Goal: Task Accomplishment & Management: Use online tool/utility

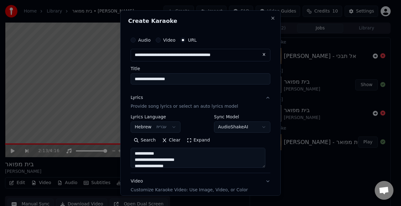
click at [157, 42] on button "Video" at bounding box center [158, 40] width 5 height 5
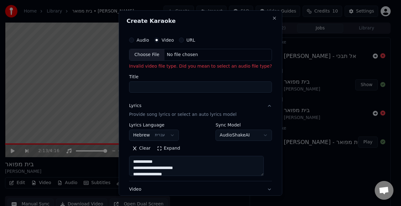
click at [134, 38] on button "Audio" at bounding box center [131, 40] width 5 height 5
click at [174, 41] on label "Video" at bounding box center [169, 40] width 12 height 4
click at [160, 41] on button "Video" at bounding box center [157, 40] width 5 height 5
click at [188, 36] on div "Audio Video URL" at bounding box center [200, 40] width 143 height 13
click at [181, 41] on button "URL" at bounding box center [181, 40] width 5 height 5
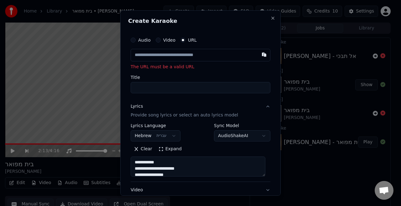
click at [170, 50] on input "text" at bounding box center [201, 55] width 140 height 13
paste input "**********"
type input "**********"
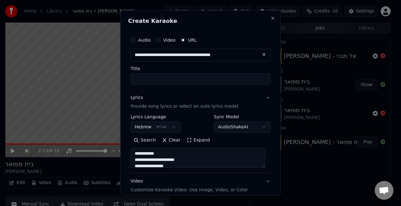
type input "**********"
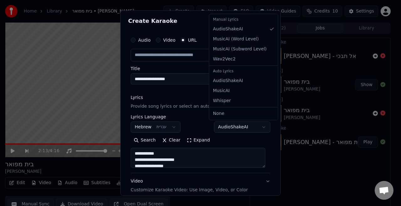
click at [229, 126] on body "**********" at bounding box center [197, 103] width 395 height 206
click at [211, 125] on body "**********" at bounding box center [197, 103] width 395 height 206
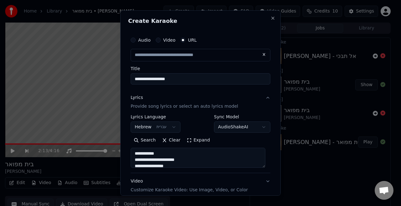
scroll to position [63, 0]
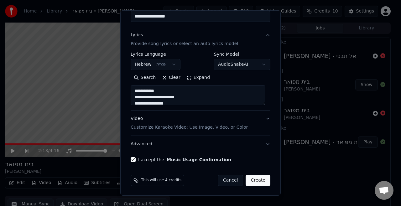
click at [205, 128] on p "Customize Karaoke Video: Use Image, Video, or Color" at bounding box center [189, 127] width 117 height 6
type input "**********"
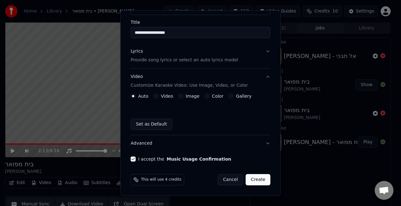
scroll to position [46, 0]
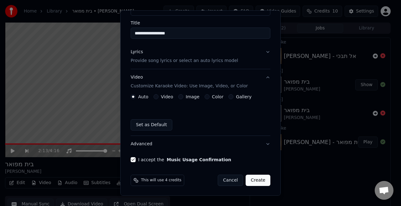
click at [187, 98] on label "Image" at bounding box center [193, 97] width 14 height 4
click at [183, 98] on button "Image" at bounding box center [180, 96] width 5 height 5
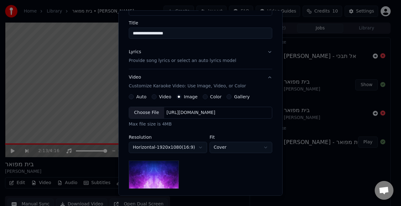
click at [151, 111] on div "Choose File" at bounding box center [146, 112] width 35 height 11
click at [151, 107] on div "Choose File" at bounding box center [146, 112] width 35 height 11
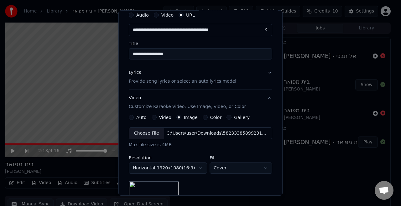
scroll to position [27, 0]
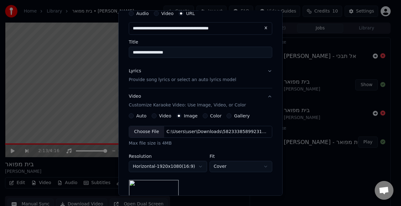
click at [205, 81] on p "Provide song lyrics or select an auto lyrics model" at bounding box center [182, 80] width 107 height 6
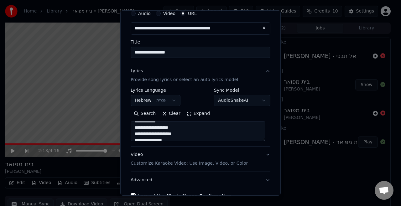
scroll to position [173, 0]
click at [181, 129] on textarea "**********" at bounding box center [198, 131] width 135 height 20
click at [170, 133] on textarea "**********" at bounding box center [198, 131] width 135 height 20
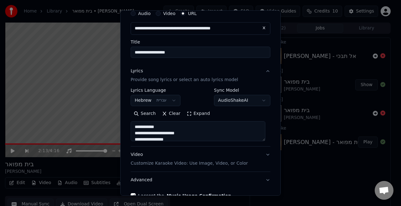
click at [185, 135] on textarea "**********" at bounding box center [198, 131] width 135 height 20
paste textarea "**********"
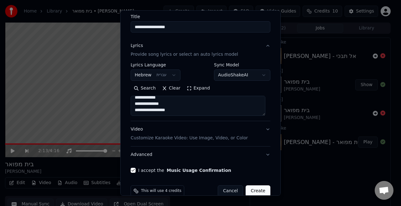
scroll to position [63, 0]
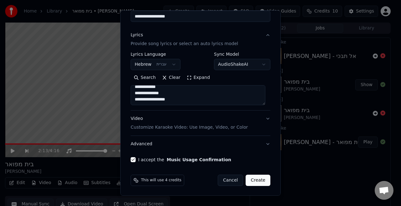
type textarea "**********"
click at [228, 128] on p "Customize Karaoke Video: Use Image, Video, or Color" at bounding box center [189, 127] width 117 height 6
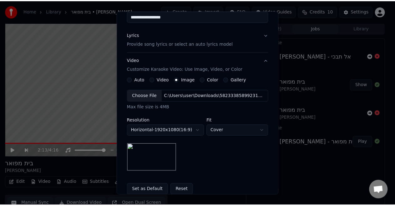
scroll to position [127, 0]
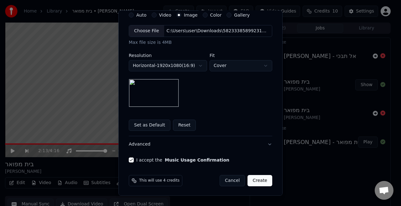
click at [259, 184] on button "Create" at bounding box center [259, 180] width 25 height 11
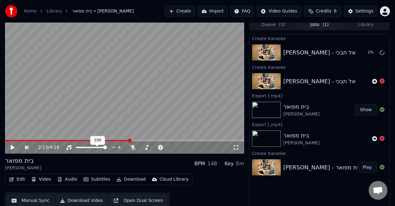
scroll to position [7, 0]
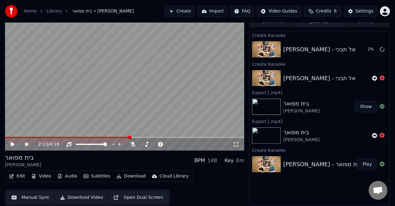
click at [318, 12] on button "Credits 6" at bounding box center [323, 11] width 38 height 11
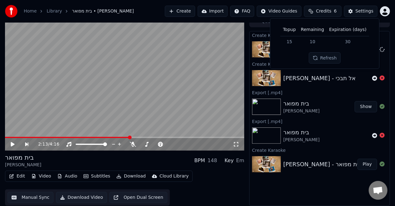
click at [318, 12] on button "Credits 6" at bounding box center [323, 11] width 38 height 11
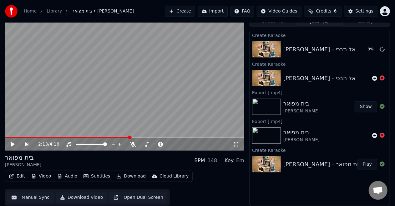
click at [318, 12] on button "Credits 6" at bounding box center [323, 11] width 38 height 11
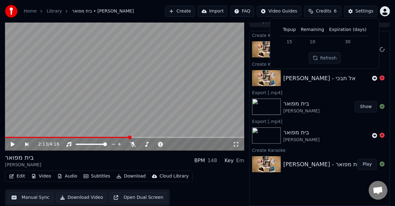
click at [322, 13] on span "Credits" at bounding box center [323, 11] width 15 height 6
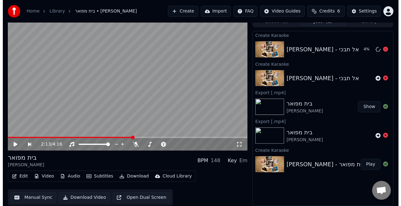
scroll to position [0, 0]
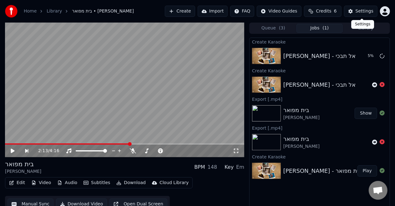
click at [363, 12] on div "Settings" at bounding box center [365, 11] width 18 height 6
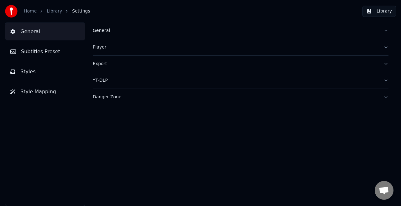
click at [100, 49] on div "Player" at bounding box center [236, 47] width 286 height 6
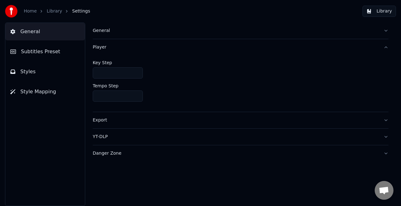
click at [100, 49] on div "Player" at bounding box center [236, 47] width 286 height 6
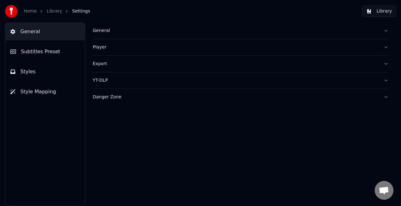
click at [53, 49] on span "Subtitles Preset" at bounding box center [40, 52] width 39 height 8
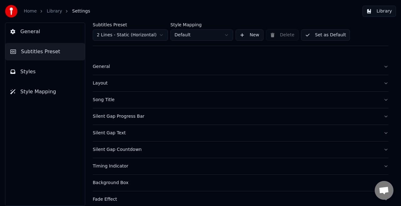
click at [44, 72] on button "Styles" at bounding box center [45, 72] width 80 height 18
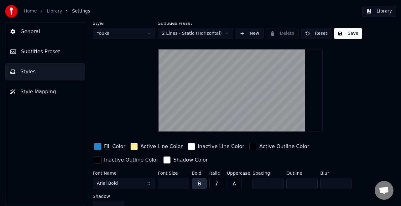
scroll to position [3, 0]
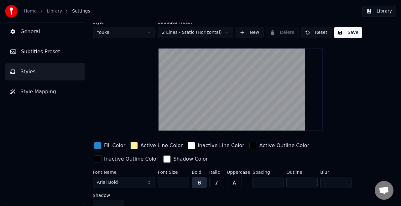
click at [132, 143] on div "button" at bounding box center [134, 146] width 8 height 8
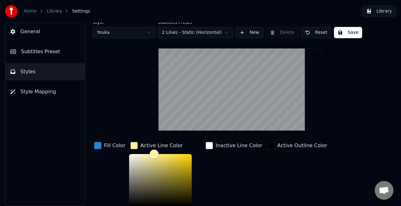
click at [98, 146] on div "button" at bounding box center [98, 146] width 8 height 8
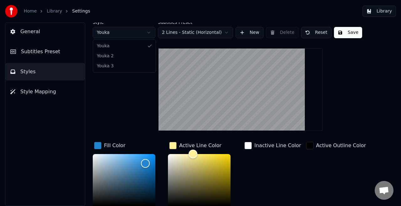
click at [153, 36] on html "Home Library Settings Library General Subtitles Preset Styles Style Mapping Sty…" at bounding box center [200, 103] width 401 height 206
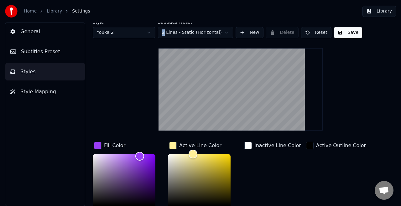
click at [137, 32] on html "Home Library Settings Library General Subtitles Preset Styles Style Mapping Sty…" at bounding box center [200, 103] width 401 height 206
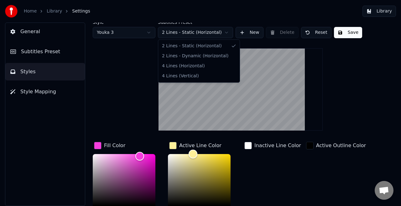
click at [175, 31] on html "Home Library Settings Library General Subtitles Preset Styles Style Mapping Sty…" at bounding box center [200, 103] width 401 height 206
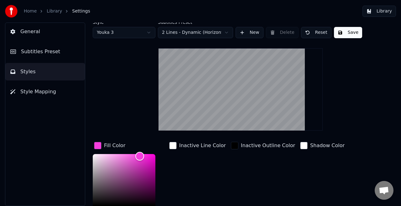
click at [182, 36] on html "Home Library Settings Library General Subtitles Preset Styles Style Mapping Sty…" at bounding box center [200, 103] width 401 height 206
click at [184, 31] on html "Home Library Settings Library General Subtitles Preset Styles Style Mapping Sty…" at bounding box center [200, 103] width 401 height 206
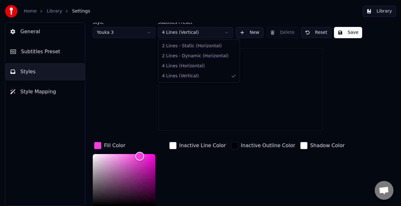
click at [180, 32] on html "Home Library Settings Library General Subtitles Preset Styles Style Mapping Sty…" at bounding box center [200, 103] width 401 height 206
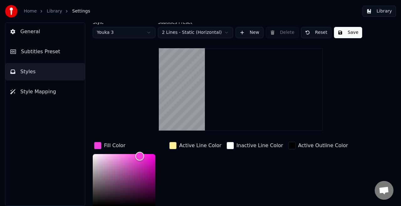
click at [158, 28] on html "Home Library Settings Library General Subtitles Preset Styles Style Mapping Sty…" at bounding box center [200, 103] width 401 height 206
click at [137, 34] on html "Home Library Settings Library General Subtitles Preset Styles Style Mapping Sty…" at bounding box center [200, 103] width 401 height 206
type input "*******"
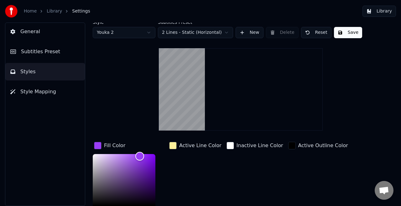
click at [67, 57] on button "Subtitles Preset" at bounding box center [45, 52] width 80 height 18
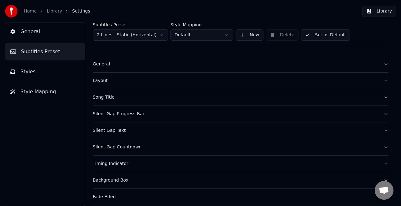
click at [58, 70] on button "Styles" at bounding box center [45, 72] width 80 height 18
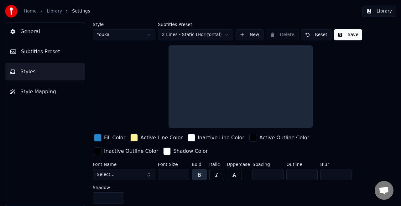
scroll to position [0, 0]
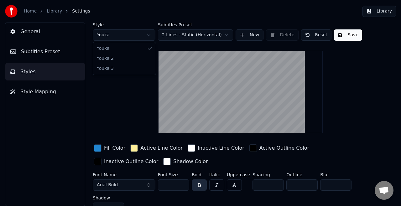
click at [133, 33] on html "Home Library Settings Library General Subtitles Preset Styles Style Mapping Sty…" at bounding box center [200, 103] width 401 height 206
click at [123, 36] on html "Home Library Settings Library General Subtitles Preset Styles Style Mapping Sty…" at bounding box center [200, 103] width 401 height 206
click at [99, 148] on div "button" at bounding box center [98, 148] width 8 height 8
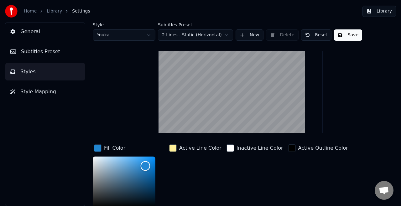
scroll to position [1, 0]
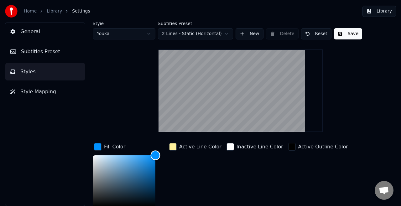
drag, startPoint x: 145, startPoint y: 166, endPoint x: 171, endPoint y: 152, distance: 29.9
click at [171, 152] on div "Fill Color ******* Active Line Color Inactive Line Color Active Outline Color I…" at bounding box center [233, 196] width 281 height 108
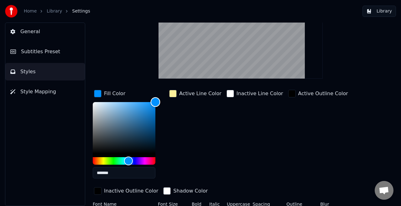
scroll to position [55, 0]
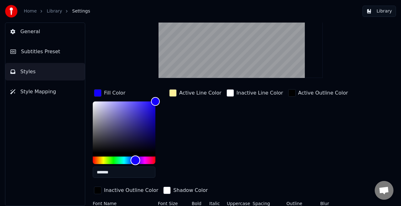
type input "*******"
drag, startPoint x: 127, startPoint y: 158, endPoint x: 136, endPoint y: 161, distance: 9.2
click at [136, 161] on div "Hue" at bounding box center [136, 161] width 10 height 10
drag, startPoint x: 157, startPoint y: 99, endPoint x: 164, endPoint y: 95, distance: 8.1
click at [164, 95] on div "Fill Color *******" at bounding box center [129, 135] width 73 height 95
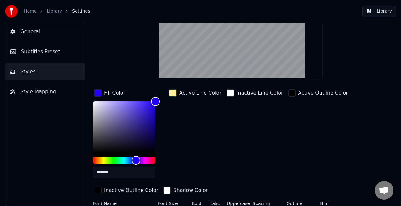
click at [172, 90] on div "button" at bounding box center [173, 93] width 8 height 8
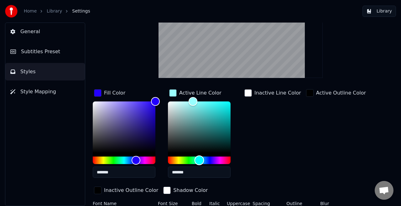
drag, startPoint x: 180, startPoint y: 161, endPoint x: 199, endPoint y: 167, distance: 20.0
click at [199, 167] on div "*******" at bounding box center [199, 140] width 63 height 79
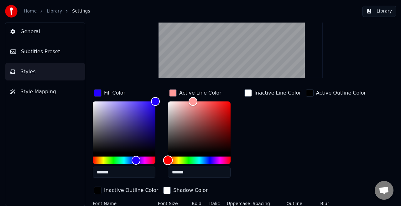
drag, startPoint x: 197, startPoint y: 160, endPoint x: 158, endPoint y: 156, distance: 39.0
click at [158, 156] on div "Fill Color ******* Active Line Color ******* Inactive Line Color Active Outline…" at bounding box center [233, 142] width 281 height 108
type input "*******"
drag, startPoint x: 193, startPoint y: 100, endPoint x: 148, endPoint y: 101, distance: 45.1
click at [148, 101] on div "Fill Color ******* Active Line Color ******* Inactive Line Color Active Outline…" at bounding box center [233, 142] width 281 height 108
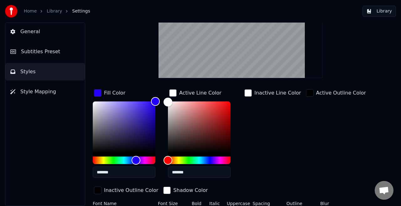
click at [163, 190] on div "button" at bounding box center [167, 191] width 8 height 8
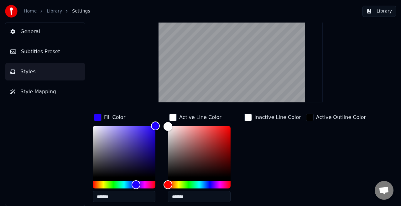
scroll to position [104, 0]
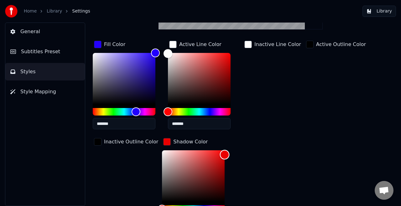
drag, startPoint x: 157, startPoint y: 150, endPoint x: 244, endPoint y: 153, distance: 86.5
click at [244, 153] on div "Fill Color ******* Active Line Color ******* Inactive Line Color Active Outline…" at bounding box center [233, 135] width 281 height 192
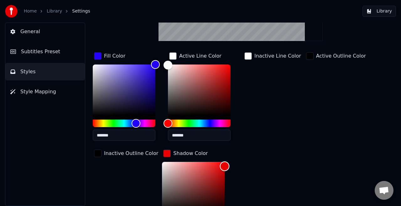
scroll to position [92, 0]
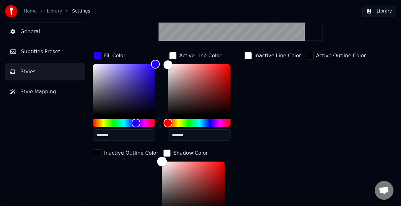
drag, startPoint x: 213, startPoint y: 162, endPoint x: 123, endPoint y: 129, distance: 95.6
click at [123, 129] on div "Fill Color ******* Active Line Color ******* Inactive Line Color Active Outline…" at bounding box center [233, 147] width 281 height 192
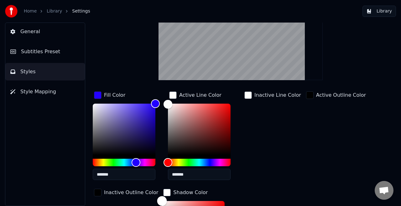
scroll to position [63, 0]
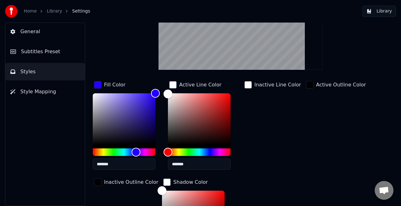
click at [100, 180] on div "button" at bounding box center [98, 182] width 8 height 8
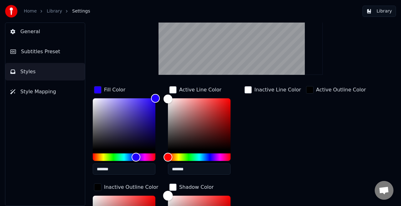
scroll to position [98, 0]
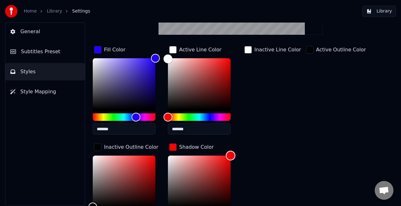
drag, startPoint x: 167, startPoint y: 193, endPoint x: 267, endPoint y: 95, distance: 139.9
click at [267, 95] on div "Fill Color ******* Active Line Color ******* Inactive Line Color Active Outline…" at bounding box center [233, 141] width 281 height 192
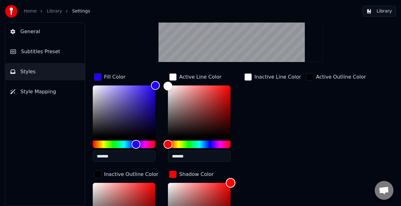
scroll to position [75, 0]
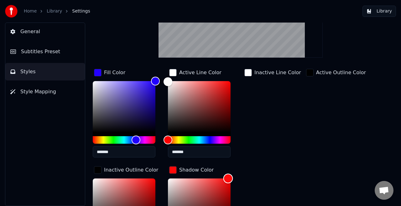
type input "*******"
drag, startPoint x: 228, startPoint y: 176, endPoint x: 133, endPoint y: 147, distance: 99.3
click at [133, 147] on div "Fill Color ******* Active Line Color ******* Inactive Line Color Active Outline…" at bounding box center [233, 164] width 281 height 192
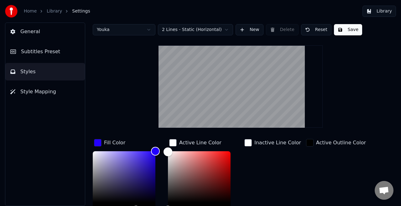
scroll to position [0, 0]
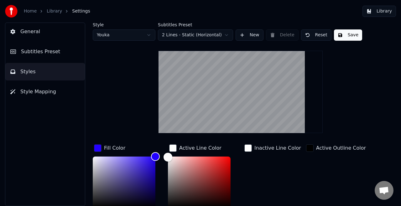
drag, startPoint x: 339, startPoint y: 29, endPoint x: 340, endPoint y: 34, distance: 4.9
click at [340, 34] on button "Save" at bounding box center [348, 34] width 28 height 11
click at [53, 8] on link "Library" at bounding box center [54, 11] width 15 height 6
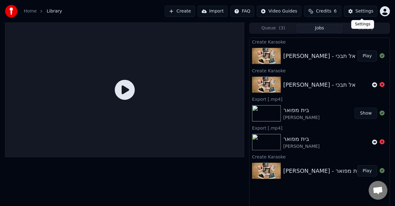
click at [355, 10] on button "Settings" at bounding box center [360, 11] width 33 height 11
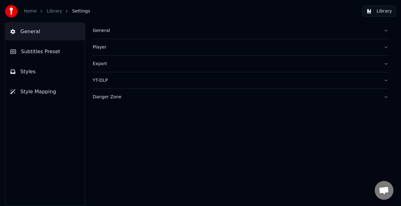
click at [44, 63] on button "Styles" at bounding box center [45, 72] width 80 height 18
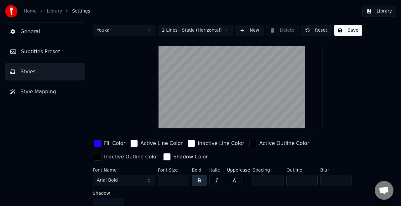
scroll to position [9, 0]
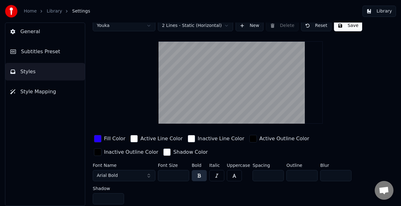
click at [133, 174] on button "Arial Bold" at bounding box center [124, 175] width 63 height 11
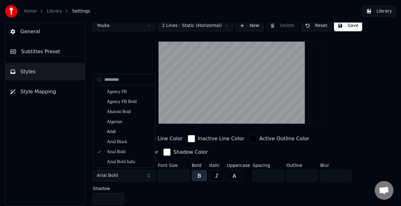
click at [127, 175] on button "Arial Bold" at bounding box center [124, 175] width 63 height 11
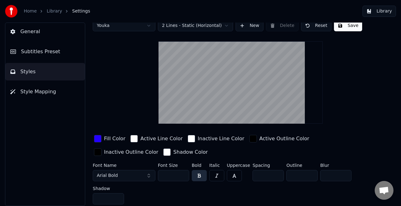
click at [108, 174] on span "Arial Bold" at bounding box center [107, 176] width 21 height 6
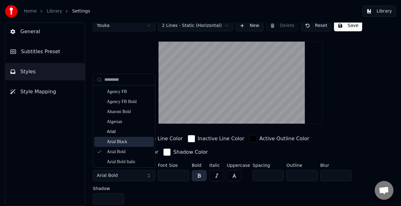
click at [119, 141] on div "Arial Black" at bounding box center [129, 142] width 44 height 6
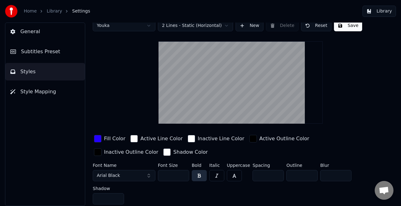
click at [122, 165] on label "Font Name" at bounding box center [124, 165] width 63 height 4
click at [122, 171] on button "Arial Black" at bounding box center [124, 175] width 63 height 11
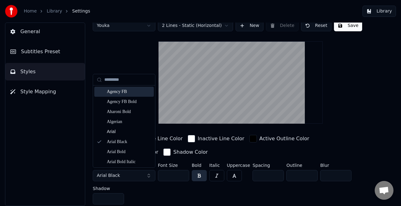
click at [117, 90] on div "Agency FB" at bounding box center [129, 92] width 44 height 6
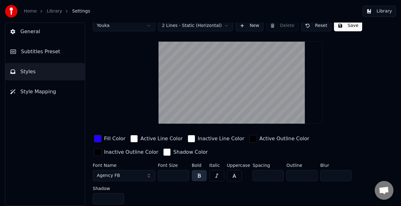
click at [121, 172] on button "Agency FB" at bounding box center [124, 175] width 63 height 11
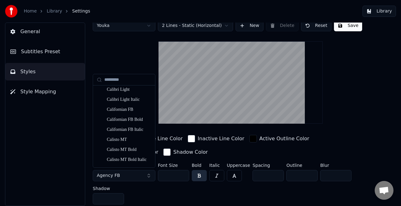
scroll to position [558, 0]
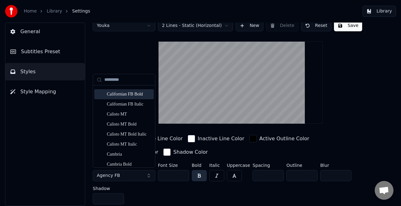
click at [109, 76] on input "text" at bounding box center [127, 80] width 47 height 13
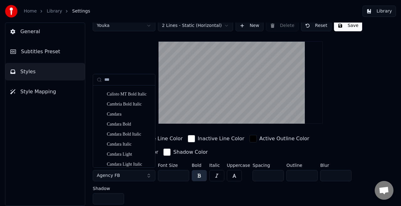
scroll to position [0, 0]
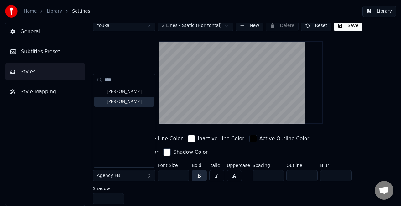
type input "****"
click at [117, 97] on div "[PERSON_NAME]" at bounding box center [123, 102] width 59 height 10
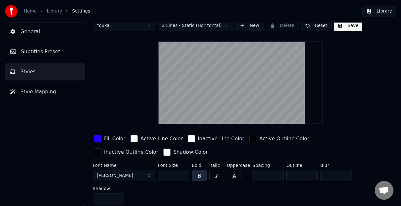
click at [249, 137] on div "button" at bounding box center [253, 139] width 8 height 8
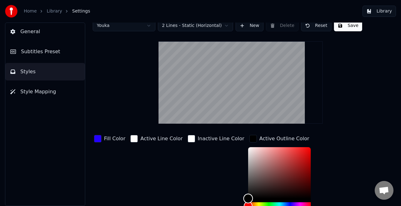
click at [248, 148] on div "Color" at bounding box center [279, 172] width 63 height 51
drag, startPoint x: 235, startPoint y: 148, endPoint x: 182, endPoint y: 134, distance: 55.8
click at [183, 135] on div "Fill Color Active Line Color Inactive Line Color Active Outline Color ******* I…" at bounding box center [233, 188] width 281 height 108
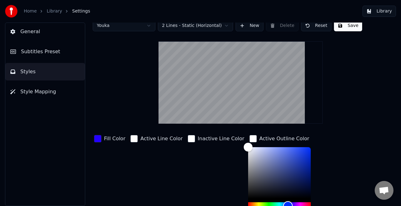
scroll to position [13, 0]
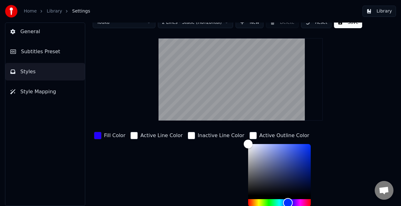
click at [275, 205] on div "Hue" at bounding box center [279, 203] width 63 height 8
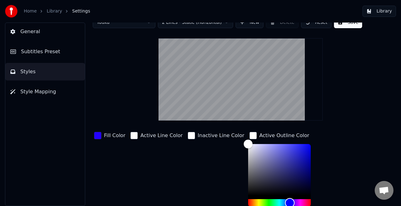
click at [277, 206] on html "Home Library Settings Library General Subtitles Preset Styles Style Mapping Sty…" at bounding box center [200, 103] width 401 height 206
drag, startPoint x: 233, startPoint y: 146, endPoint x: 336, endPoint y: 100, distance: 112.7
click at [336, 100] on div "Style Youka Subtitles Preset 2 Lines - Static (Horizontal) New Delete Reset Sav…" at bounding box center [241, 191] width 296 height 362
type input "*******"
drag, startPoint x: 296, startPoint y: 143, endPoint x: 170, endPoint y: 124, distance: 127.2
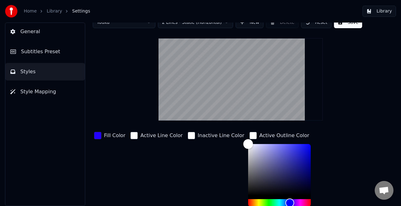
click at [170, 125] on div "Style Youka Subtitles Preset 2 Lines - Static (Horizontal) New Delete Reset Sav…" at bounding box center [241, 191] width 296 height 362
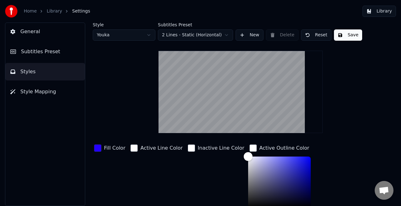
click at [337, 37] on button "Save" at bounding box center [348, 34] width 28 height 11
click at [349, 36] on button "Save" at bounding box center [348, 34] width 28 height 11
click at [43, 30] on button "General" at bounding box center [45, 32] width 80 height 18
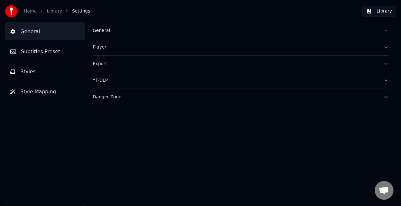
click at [54, 10] on link "Library" at bounding box center [54, 11] width 15 height 6
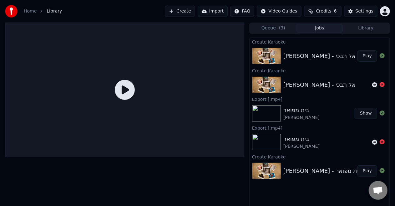
click at [371, 54] on button "Play" at bounding box center [368, 55] width 20 height 11
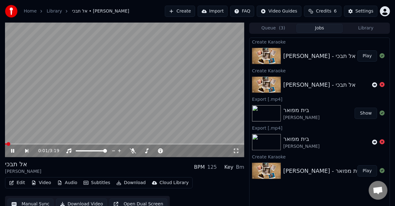
click at [236, 153] on icon at bounding box center [236, 150] width 6 height 5
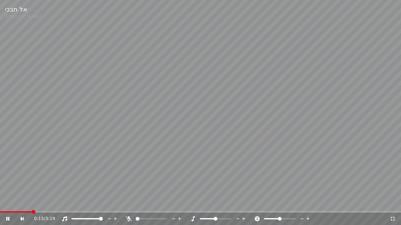
click at [126, 206] on div "0:15 / 3:19" at bounding box center [200, 219] width 401 height 13
click at [129, 206] on div at bounding box center [154, 219] width 57 height 6
click at [130, 206] on icon at bounding box center [129, 219] width 6 height 5
click at [90, 206] on div "0:48 / 3:19" at bounding box center [200, 219] width 401 height 13
click at [82, 206] on span at bounding box center [50, 212] width 100 height 1
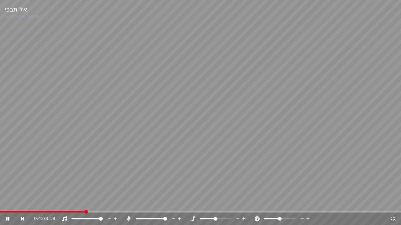
click at [64, 206] on span at bounding box center [42, 212] width 85 height 1
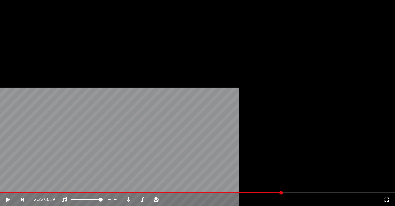
scroll to position [7, 0]
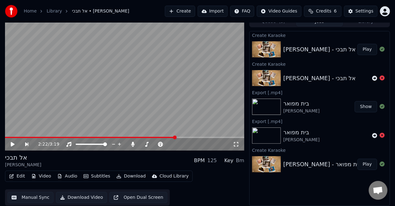
click at [140, 102] on video at bounding box center [125, 83] width 240 height 135
click at [235, 145] on icon at bounding box center [236, 144] width 6 height 5
click at [95, 174] on button "Subtitles" at bounding box center [97, 176] width 32 height 9
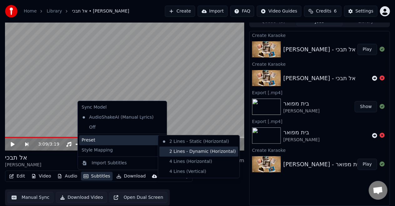
click at [166, 149] on div "2 Lines - Dynamic (Horizontal)" at bounding box center [199, 152] width 79 height 10
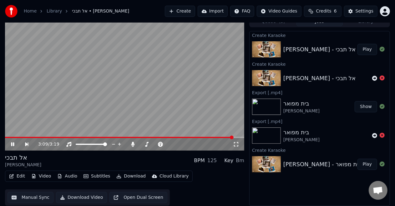
click at [104, 138] on div "3:09 / 3:19" at bounding box center [125, 144] width 240 height 13
click at [166, 114] on video at bounding box center [125, 83] width 240 height 135
click at [161, 139] on div "1:33 / 3:19" at bounding box center [125, 144] width 240 height 13
click at [163, 136] on video at bounding box center [125, 83] width 240 height 135
click at [165, 137] on span at bounding box center [125, 137] width 240 height 1
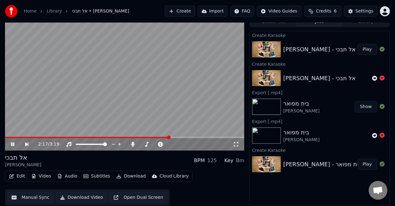
click at [170, 137] on span at bounding box center [125, 137] width 240 height 1
click at [180, 139] on div "2:19 / 3:19" at bounding box center [125, 144] width 240 height 13
click at [186, 139] on div "2:20 / 3:19" at bounding box center [125, 83] width 240 height 135
click at [186, 137] on div "2:21 / 3:19" at bounding box center [125, 144] width 240 height 14
click at [186, 137] on span at bounding box center [125, 137] width 240 height 1
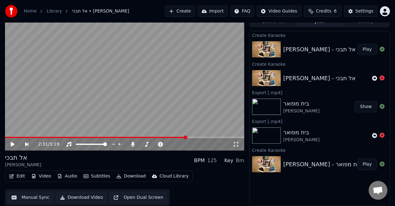
click at [183, 121] on video at bounding box center [125, 83] width 240 height 135
click at [196, 137] on span at bounding box center [125, 137] width 240 height 1
click at [199, 137] on span at bounding box center [125, 137] width 240 height 1
click at [205, 137] on span at bounding box center [125, 137] width 240 height 1
click at [170, 116] on video at bounding box center [125, 83] width 240 height 135
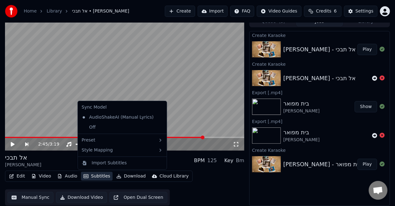
click at [99, 176] on button "Subtitles" at bounding box center [97, 176] width 32 height 9
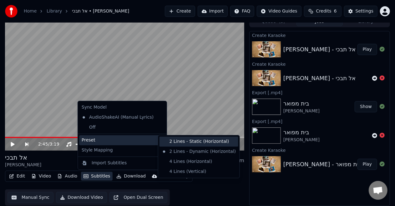
click at [177, 142] on div "2 Lines - Static (Horizontal)" at bounding box center [199, 142] width 79 height 10
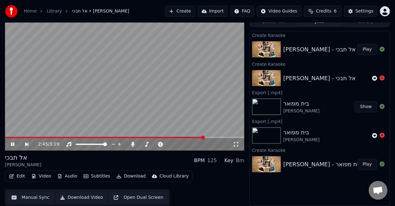
click at [159, 121] on video at bounding box center [125, 83] width 240 height 135
click at [170, 95] on video at bounding box center [125, 83] width 240 height 135
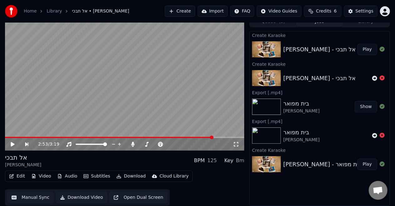
scroll to position [0, 0]
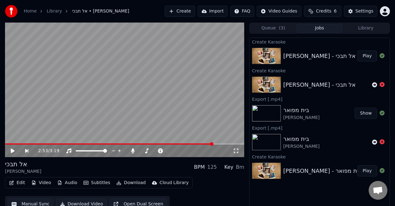
click at [124, 90] on video at bounding box center [125, 90] width 240 height 135
click at [136, 180] on button "Download" at bounding box center [131, 182] width 34 height 9
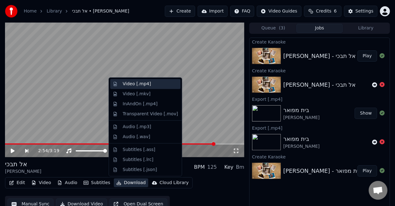
click at [138, 84] on div "Video [.mp4]" at bounding box center [137, 84] width 28 height 6
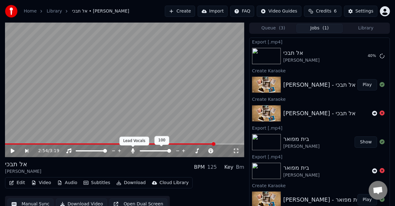
click at [135, 151] on icon at bounding box center [133, 150] width 6 height 5
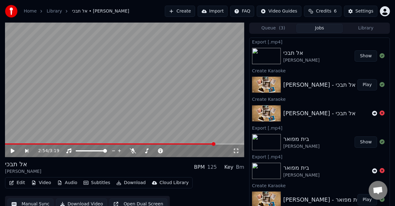
click at [370, 57] on button "Show" at bounding box center [366, 55] width 23 height 11
click at [71, 180] on button "Audio" at bounding box center [67, 182] width 25 height 9
click at [36, 173] on div "אל תבכי [PERSON_NAME] BPM 125 Key Bm" at bounding box center [125, 167] width 240 height 15
click at [96, 124] on video at bounding box center [125, 90] width 240 height 135
drag, startPoint x: 103, startPoint y: 147, endPoint x: 103, endPoint y: 144, distance: 3.4
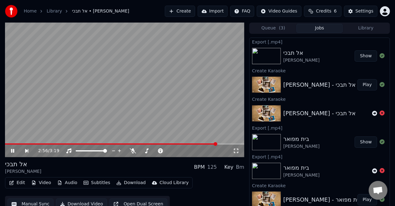
click at [103, 144] on div "2:56 / 3:19" at bounding box center [125, 150] width 240 height 14
click at [102, 144] on span at bounding box center [53, 143] width 97 height 1
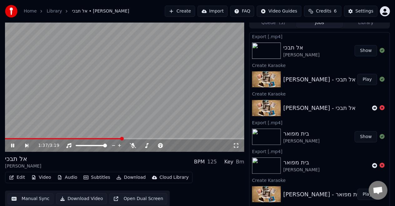
scroll to position [7, 0]
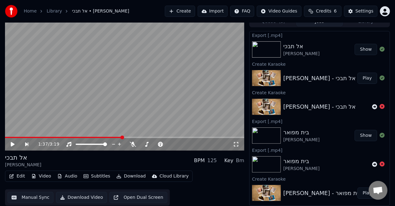
click at [123, 176] on button "Download" at bounding box center [131, 176] width 34 height 9
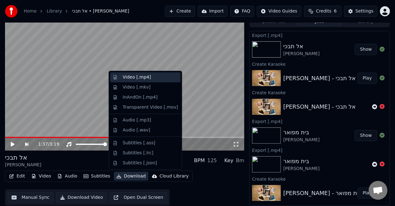
click at [137, 79] on div "Video [.mp4]" at bounding box center [137, 77] width 28 height 6
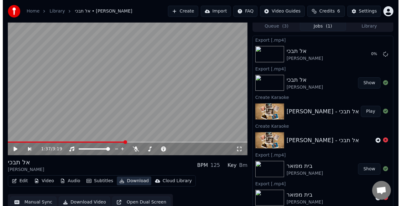
scroll to position [0, 0]
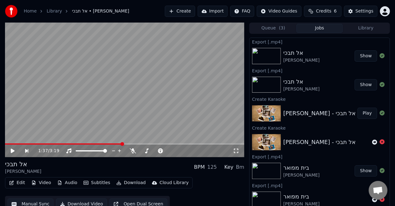
click at [360, 58] on button "Show" at bounding box center [366, 55] width 23 height 11
click at [185, 10] on button "Create" at bounding box center [180, 11] width 30 height 11
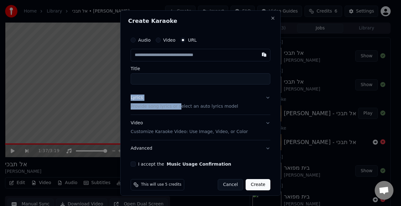
drag, startPoint x: 176, startPoint y: 86, endPoint x: 177, endPoint y: 80, distance: 7.0
click at [177, 80] on div "Audio Video URL Title Lyrics Provide song lyrics or select an auto lyrics model…" at bounding box center [200, 100] width 145 height 138
click at [177, 80] on input "Title" at bounding box center [201, 78] width 140 height 11
click at [174, 107] on p "Provide song lyrics or select an auto lyrics model" at bounding box center [184, 106] width 107 height 6
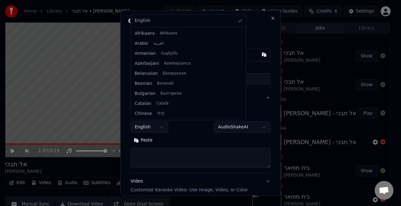
click at [160, 130] on body "**********" at bounding box center [197, 103] width 395 height 206
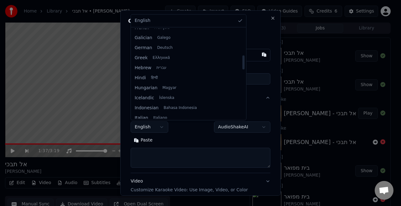
scroll to position [165, 0]
select select "**"
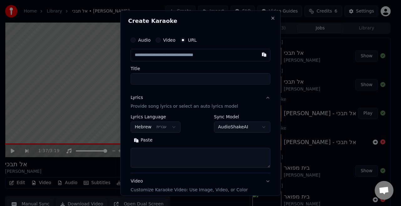
click at [154, 51] on input "text" at bounding box center [201, 55] width 140 height 13
paste input "**********"
type input "**********"
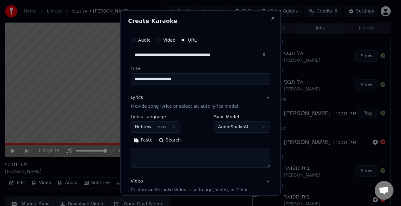
type input "**********"
click at [165, 140] on button "Search" at bounding box center [170, 140] width 28 height 10
type textarea "**********"
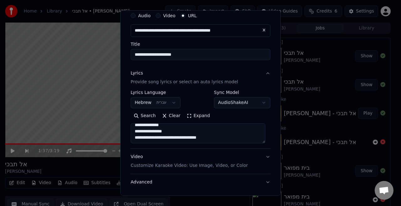
scroll to position [27, 0]
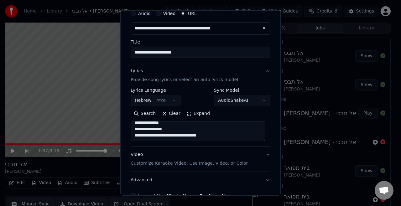
click at [189, 136] on textarea "**********" at bounding box center [198, 131] width 135 height 20
paste textarea "**********"
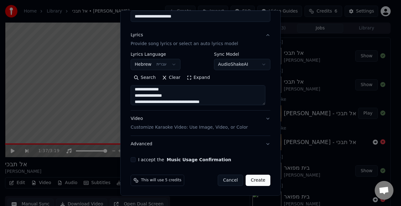
type textarea "**********"
click at [135, 158] on button "I accept the Music Usage Confirmation" at bounding box center [133, 159] width 5 height 5
click at [150, 128] on p "Customize Karaoke Video: Use Image, Video, or Color" at bounding box center [189, 127] width 117 height 6
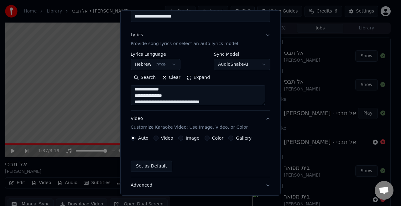
scroll to position [46, 0]
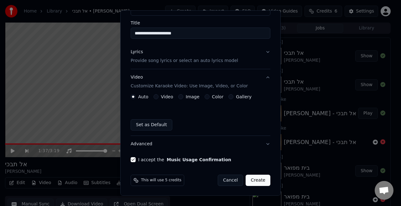
click at [182, 95] on div "Image" at bounding box center [188, 96] width 21 height 5
click at [186, 99] on label "Image" at bounding box center [193, 97] width 14 height 4
click at [183, 99] on button "Image" at bounding box center [180, 96] width 5 height 5
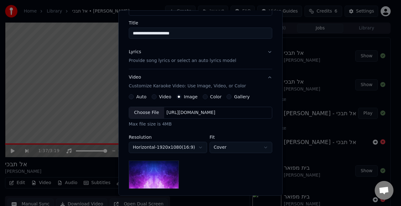
click at [152, 117] on div "Choose File" at bounding box center [146, 112] width 35 height 11
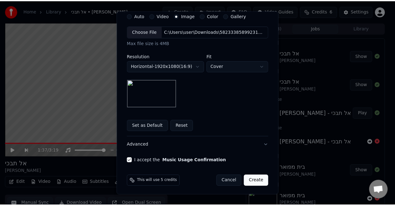
scroll to position [127, 0]
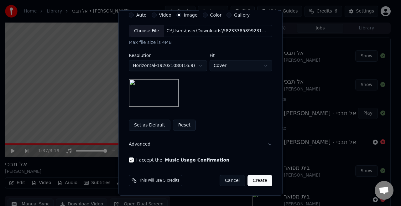
click at [268, 179] on button "Create" at bounding box center [259, 180] width 25 height 11
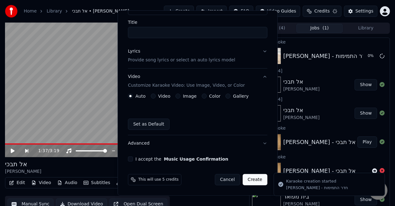
scroll to position [46, 0]
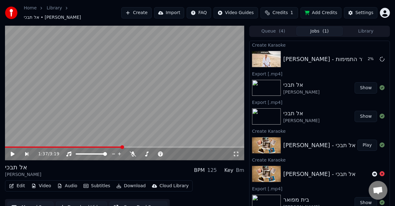
click at [318, 7] on button "Add Credits" at bounding box center [321, 12] width 41 height 11
click at [320, 9] on button "Add Credits" at bounding box center [321, 12] width 41 height 11
click at [150, 111] on video at bounding box center [125, 93] width 240 height 135
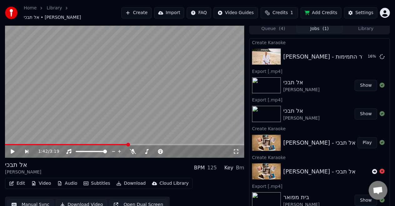
scroll to position [0, 0]
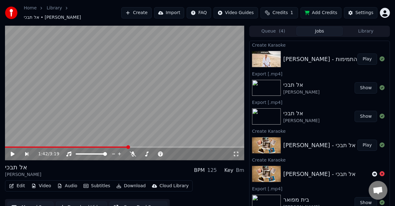
click at [362, 56] on button "Play" at bounding box center [368, 59] width 20 height 11
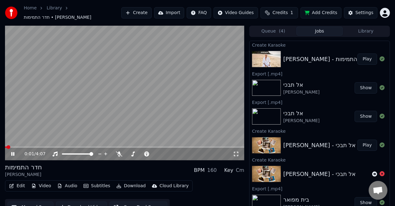
click at [235, 152] on icon at bounding box center [236, 154] width 6 height 5
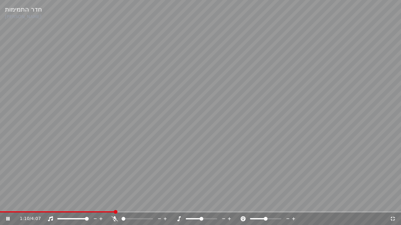
click at [183, 123] on video at bounding box center [200, 112] width 401 height 225
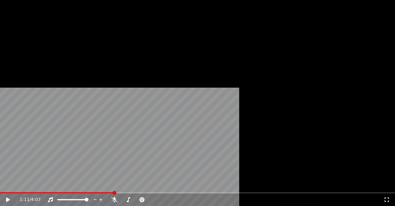
click at [93, 56] on button "Subtitles" at bounding box center [97, 51] width 32 height 9
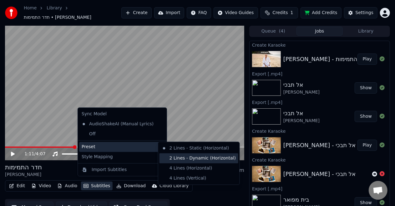
click at [173, 156] on div "2 Lines - Dynamic (Horizontal)" at bounding box center [199, 158] width 79 height 10
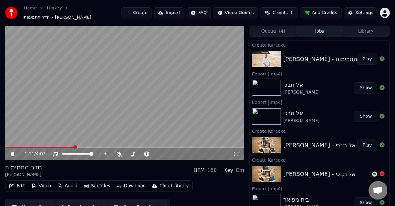
click at [112, 115] on video at bounding box center [125, 93] width 240 height 135
click at [146, 121] on video at bounding box center [125, 93] width 240 height 135
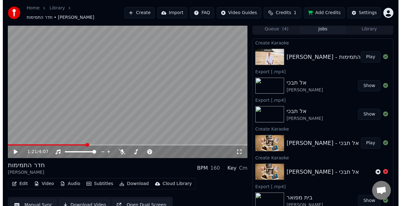
scroll to position [2, 0]
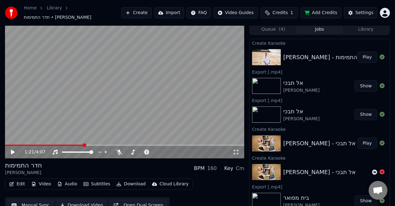
click at [23, 182] on button "Edit" at bounding box center [17, 184] width 21 height 9
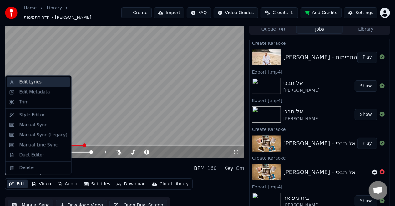
click at [41, 79] on div "Edit Lyrics" at bounding box center [43, 82] width 48 height 6
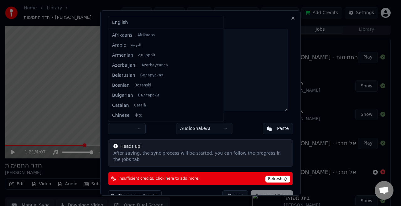
click at [137, 134] on body "Home Library חדר התמימות • [PERSON_NAME] Create Import FAQ Video Guides Credits…" at bounding box center [197, 101] width 395 height 206
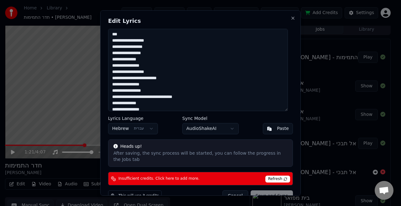
scroll to position [13, 0]
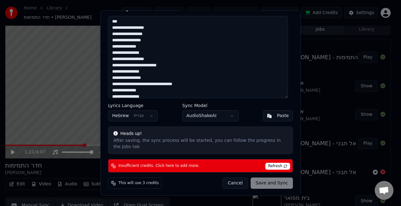
click at [271, 180] on div "Cancel Save and Sync" at bounding box center [257, 183] width 70 height 11
click at [269, 163] on span "Refresh" at bounding box center [277, 166] width 25 height 7
click at [274, 165] on span "Refresh" at bounding box center [277, 166] width 25 height 7
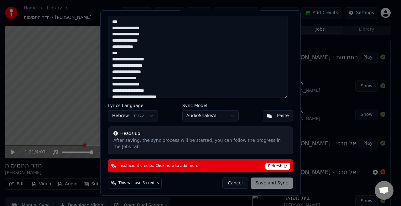
click at [271, 183] on div "Cancel Save and Sync" at bounding box center [257, 183] width 70 height 11
click at [237, 183] on button "Cancel" at bounding box center [234, 183] width 25 height 11
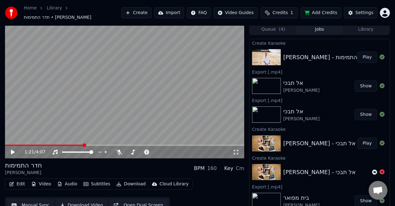
click at [131, 110] on video at bounding box center [125, 91] width 240 height 135
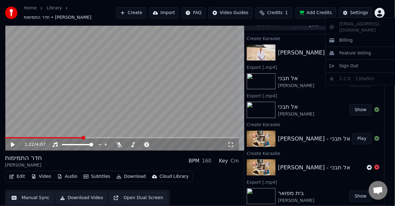
click at [384, 7] on html "Home Library חדר התמימות • [PERSON_NAME] Create Import FAQ Video Guides Credits…" at bounding box center [197, 96] width 395 height 206
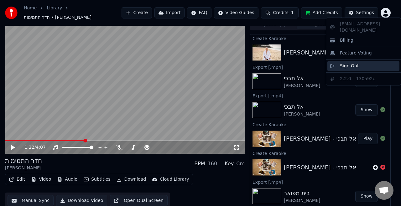
click at [350, 63] on span "Sign Out" at bounding box center [349, 66] width 19 height 6
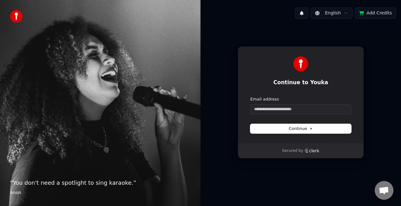
click at [300, 114] on form "Email address Continue" at bounding box center [300, 114] width 101 height 37
click at [303, 108] on input "Email address" at bounding box center [300, 109] width 101 height 9
type input "*"
click at [250, 96] on button "submit" at bounding box center [250, 96] width 0 height 0
click at [284, 109] on input "**********" at bounding box center [300, 109] width 101 height 9
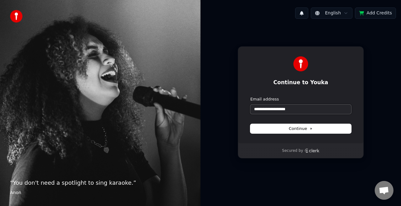
click at [250, 96] on button "submit" at bounding box center [250, 96] width 0 height 0
type input "**********"
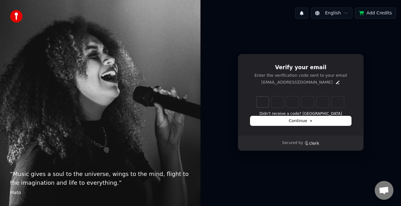
type input "*"
type input "**"
type input "*"
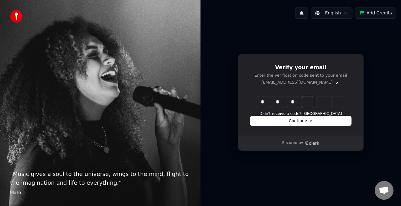
type input "***"
type input "*"
type input "****"
type input "*"
type input "******"
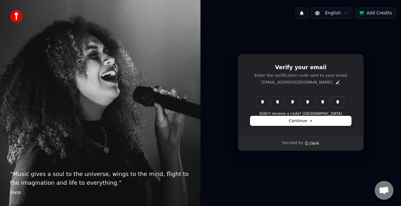
type input "*"
